Goal: Check status

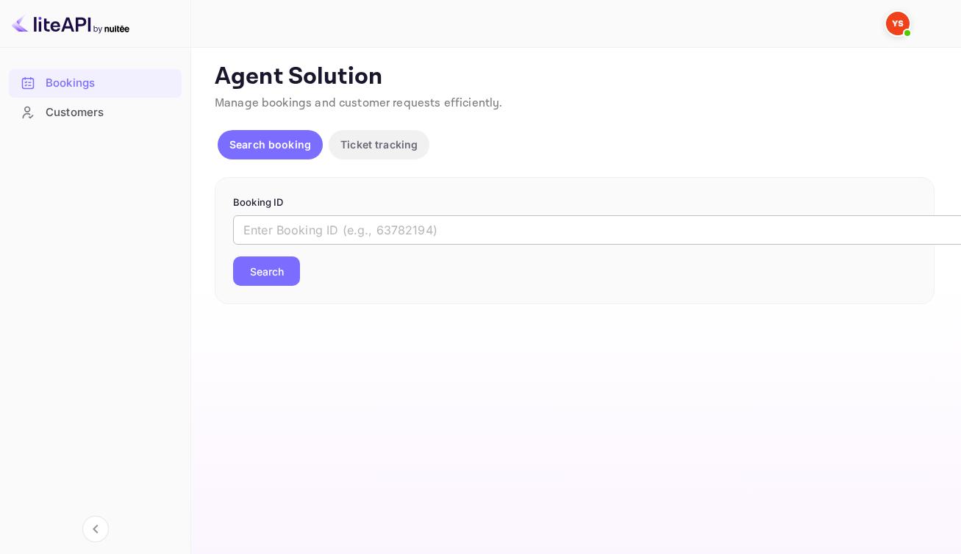
click at [409, 245] on input "text" at bounding box center [600, 229] width 735 height 29
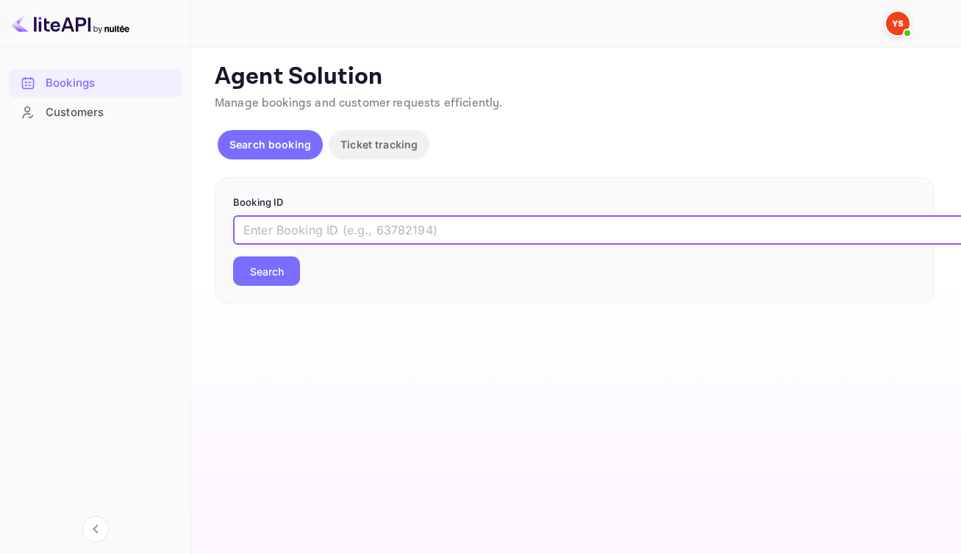
paste input "8858489"
type input "8858489"
click at [286, 285] on button "Search" at bounding box center [266, 271] width 67 height 29
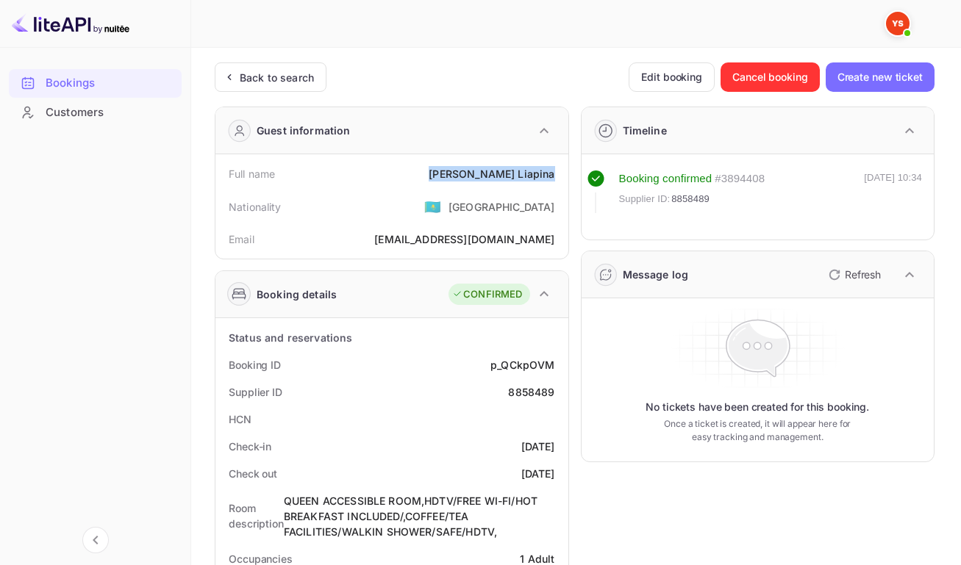
drag, startPoint x: 483, startPoint y: 177, endPoint x: 553, endPoint y: 182, distance: 70.0
click at [553, 182] on div "Full name [PERSON_NAME]" at bounding box center [391, 173] width 341 height 27
copy div "[PERSON_NAME]"
click at [514, 373] on div "p_QCkpOVM" at bounding box center [522, 364] width 64 height 15
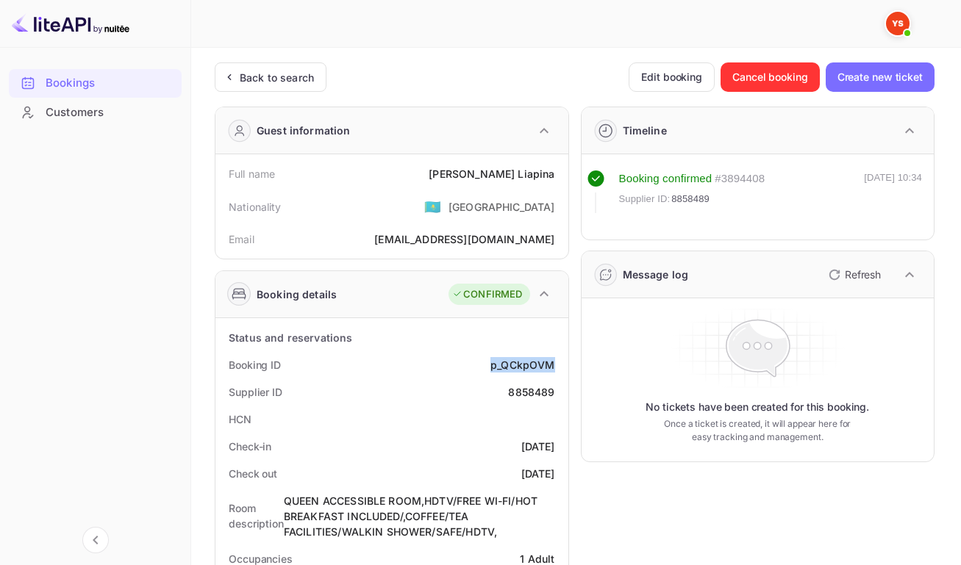
copy div "p_QCkpOVM"
click at [522, 400] on div "8858489" at bounding box center [531, 392] width 46 height 15
copy div "8858489"
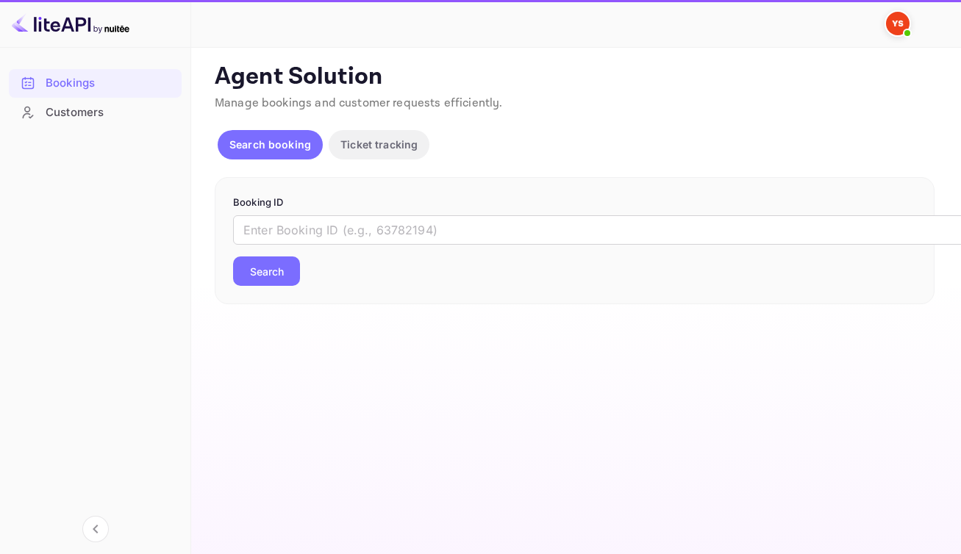
click at [403, 245] on input "text" at bounding box center [600, 229] width 735 height 29
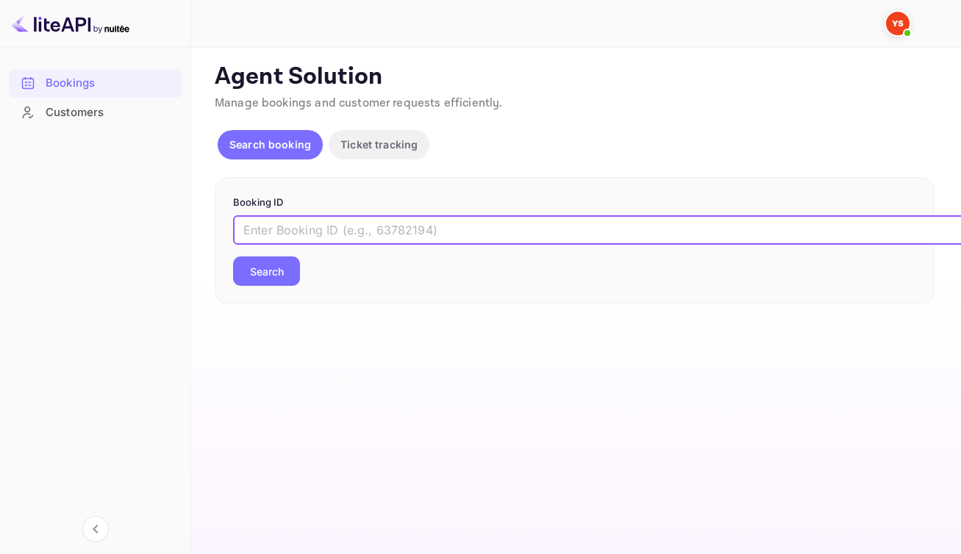
paste input "8858523"
type input "8858523"
click at [291, 286] on button "Search" at bounding box center [266, 271] width 67 height 29
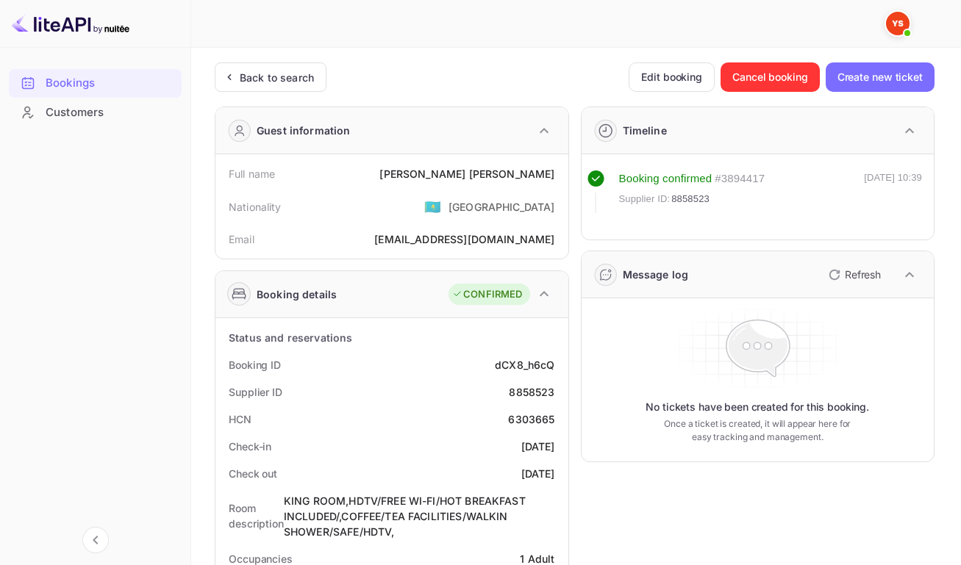
drag, startPoint x: 445, startPoint y: 178, endPoint x: 550, endPoint y: 183, distance: 105.3
drag, startPoint x: 445, startPoint y: 177, endPoint x: 550, endPoint y: 182, distance: 105.3
click at [550, 182] on div "Anastasia Gorbunova" at bounding box center [466, 173] width 175 height 15
copy div "Anastasia Gorbunova"
click at [521, 373] on div "dCX8_h6cQ" at bounding box center [525, 364] width 60 height 15
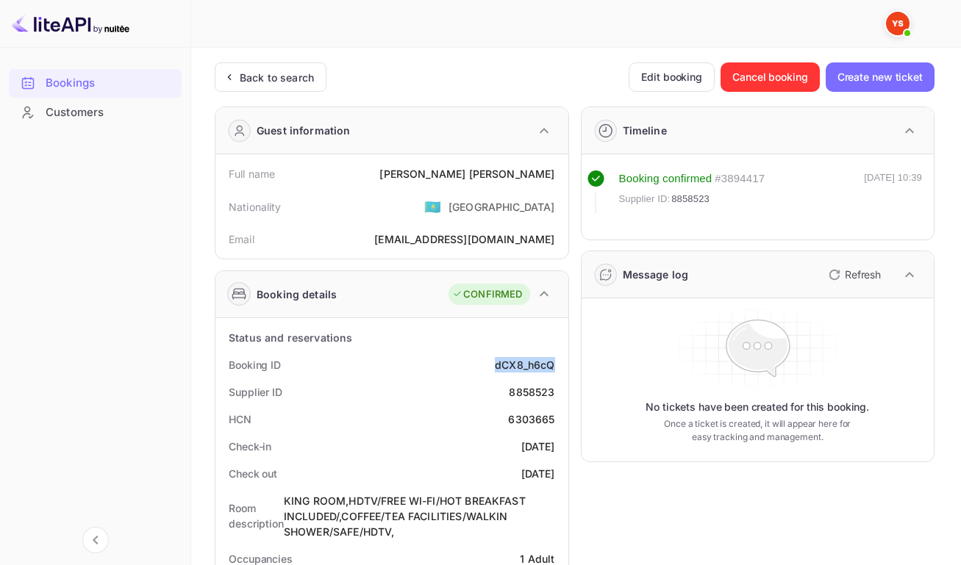
click at [521, 373] on div "dCX8_h6cQ" at bounding box center [525, 364] width 60 height 15
copy div "dCX8_h6cQ"
click at [538, 400] on div "8858523" at bounding box center [532, 392] width 46 height 15
copy div "8858523"
